Goal: Task Accomplishment & Management: Manage account settings

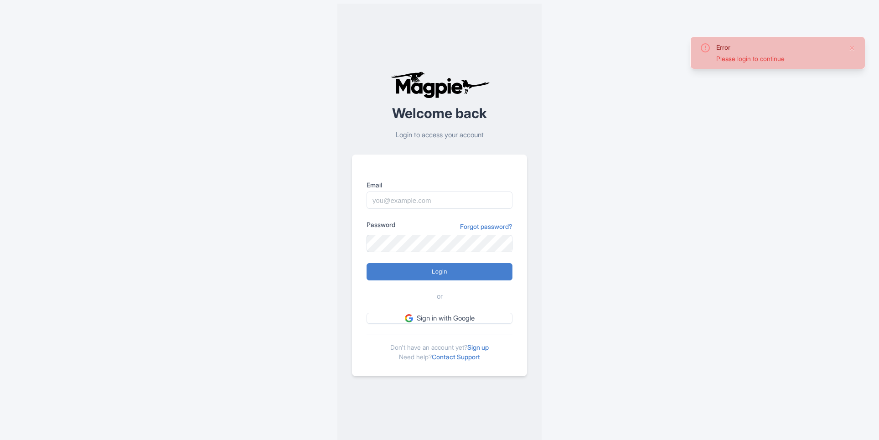
click at [472, 201] on input "Email" at bounding box center [440, 199] width 146 height 17
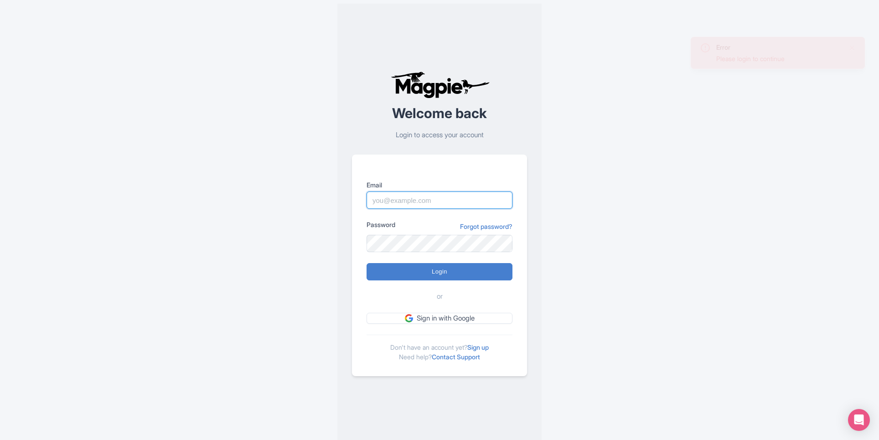
type input "alex.brennan@sportswhereiam.com"
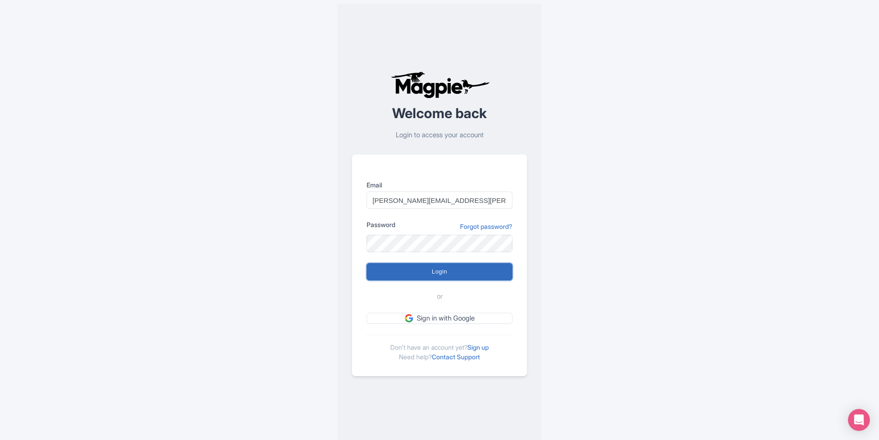
click at [472, 268] on input "Login" at bounding box center [440, 271] width 146 height 17
type input "Logging in..."
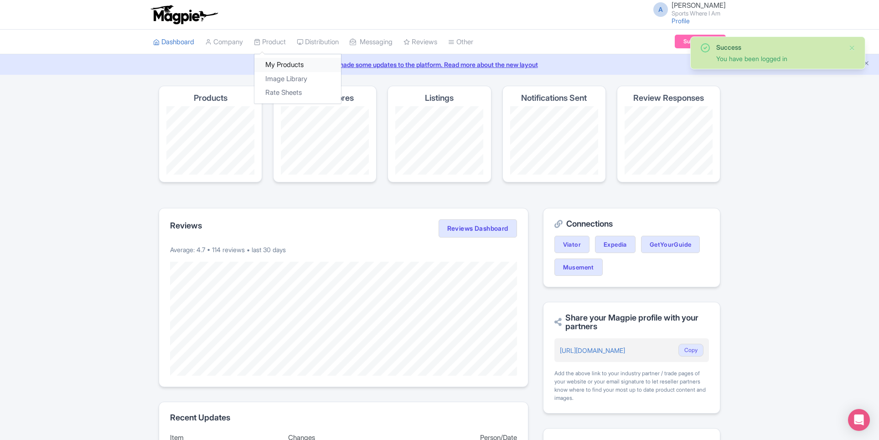
click at [274, 67] on link "My Products" at bounding box center [297, 65] width 87 height 14
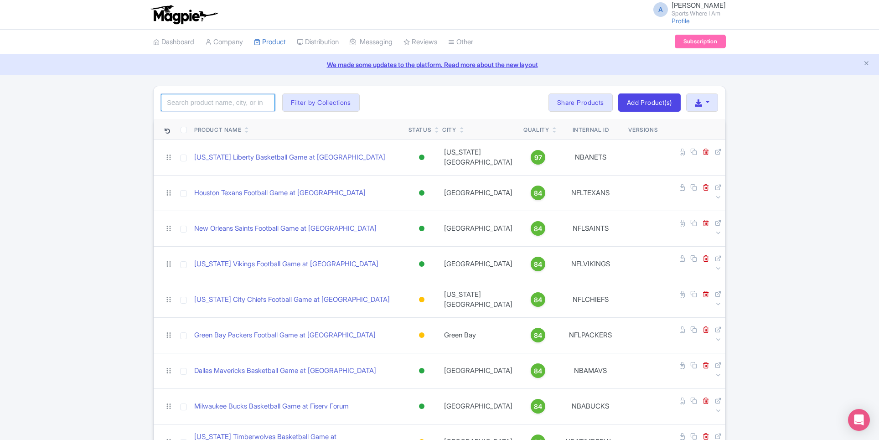
click at [219, 104] on input "search" at bounding box center [218, 102] width 114 height 17
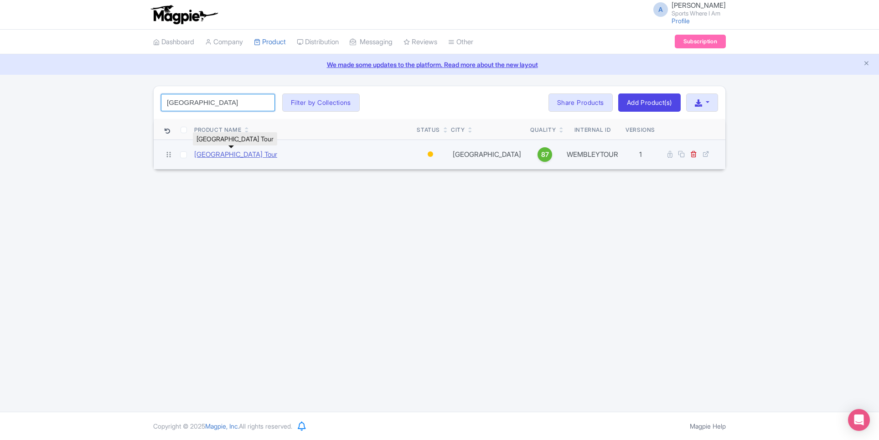
type input "wembley"
click at [238, 155] on link "[GEOGRAPHIC_DATA] Tour" at bounding box center [235, 155] width 83 height 10
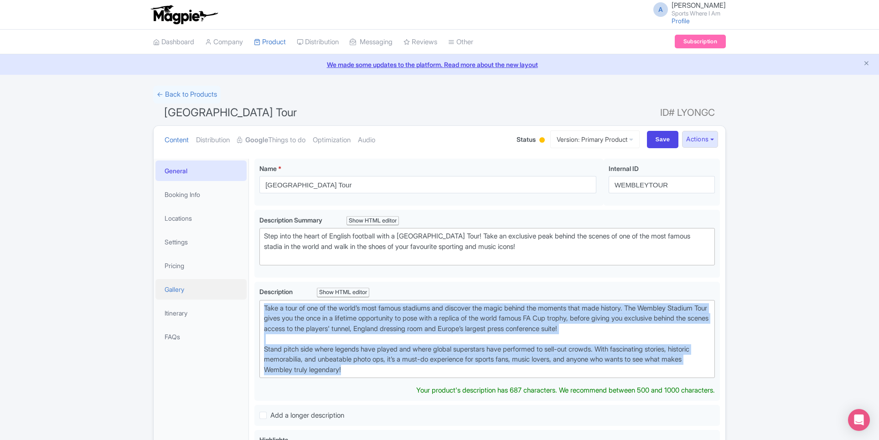
drag, startPoint x: 386, startPoint y: 370, endPoint x: 245, endPoint y: 297, distance: 158.9
click at [245, 297] on div "General Booking Info Locations Settings Pricing Gallery Itinerary FAQs [GEOGRAP…" at bounding box center [440, 436] width 572 height 567
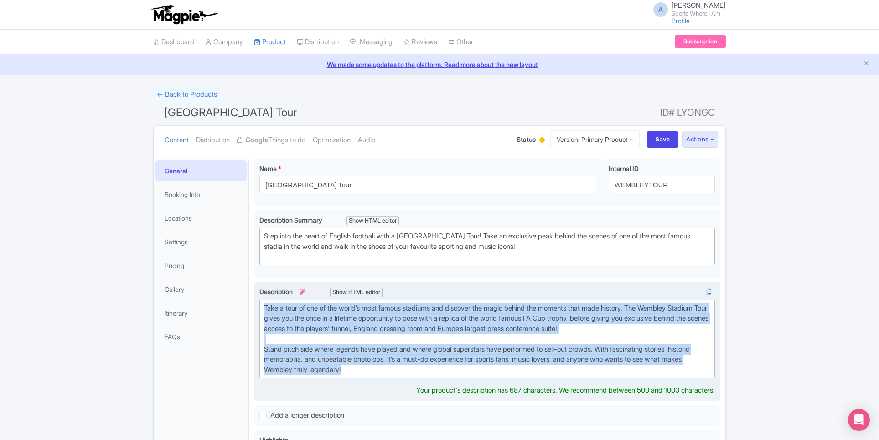
copy div "Take a tour of one of the world’s most famous stadiums and discover the magic b…"
